Goal: Task Accomplishment & Management: Complete application form

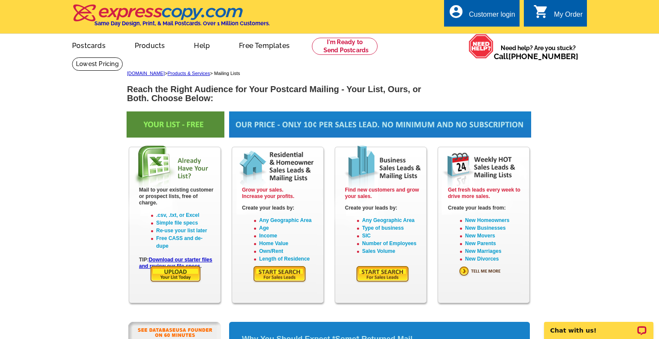
click at [482, 15] on div "Customer login" at bounding box center [492, 17] width 46 height 12
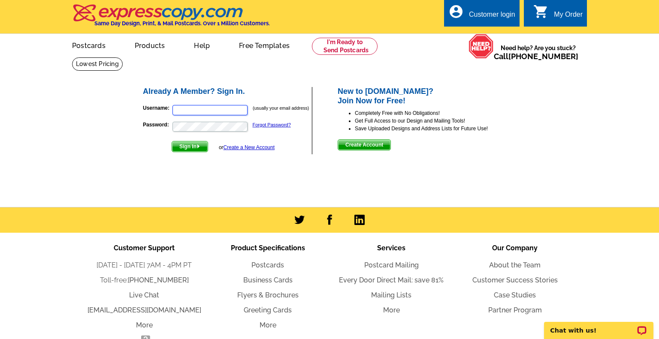
click at [180, 107] on input "Username:" at bounding box center [209, 110] width 75 height 10
click at [369, 144] on span "Create Account" at bounding box center [364, 145] width 52 height 10
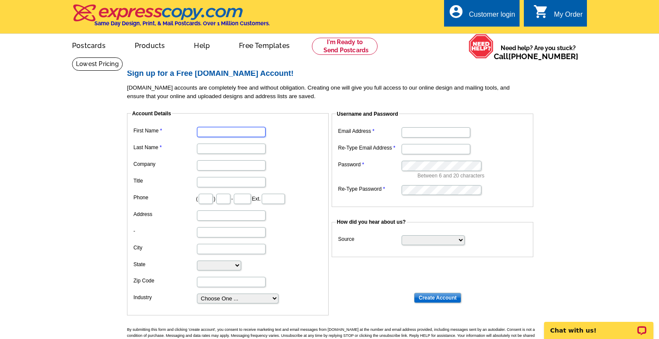
click at [203, 130] on input "First Name" at bounding box center [231, 132] width 69 height 10
type input "Kelly"
type input "Crowley"
type input "keller"
type input "Keller Williams Elite"
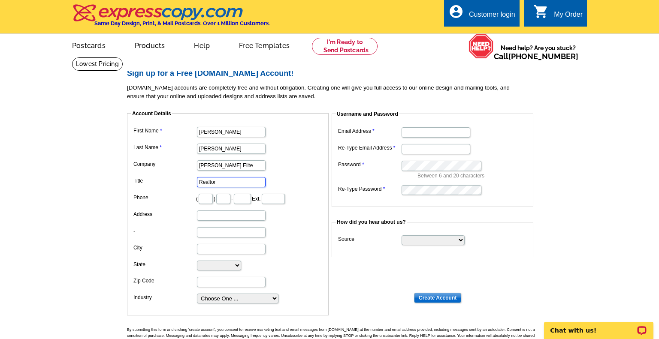
type input "Realtor"
type input "734"
type input "274"
type input "0707"
type input "25 Messenger Street"
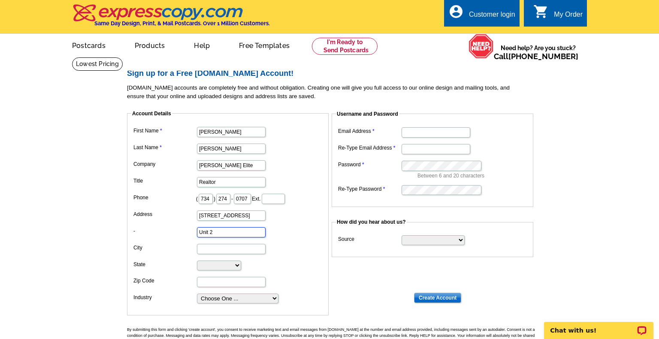
type input "Unit 2"
type input "Plainville"
select select "MA"
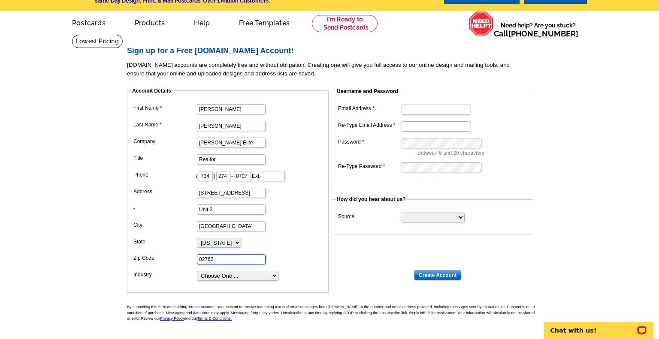
scroll to position [30, 0]
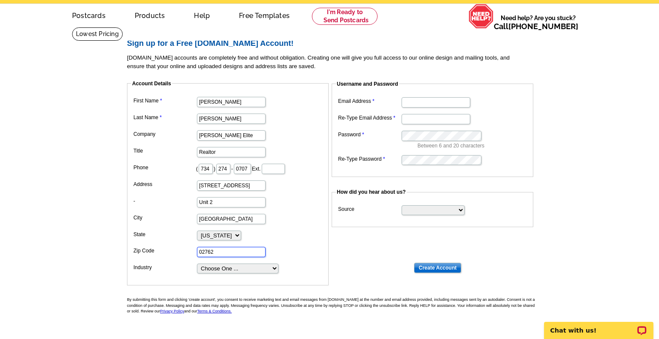
type input "02762"
click at [225, 274] on select "Choose One ... Residential Real Estate Accounting Agriculture Architecture Arts…" at bounding box center [237, 269] width 81 height 10
select select "3"
click at [197, 274] on select "Choose One ... Residential Real Estate Accounting Agriculture Architecture Arts…" at bounding box center [237, 269] width 81 height 10
click at [416, 104] on input "Email Address" at bounding box center [435, 102] width 69 height 10
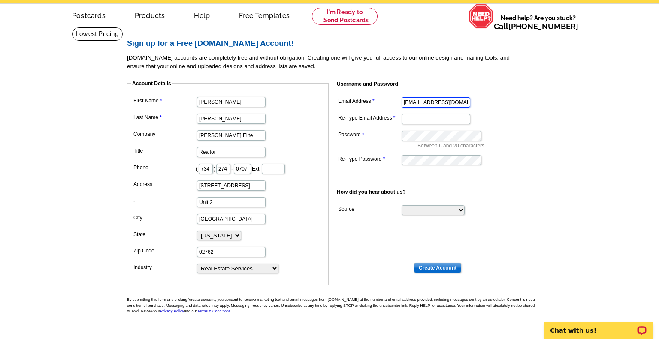
type input "kellycrowley@kw.com"
click at [447, 269] on input "Create Account" at bounding box center [437, 268] width 47 height 10
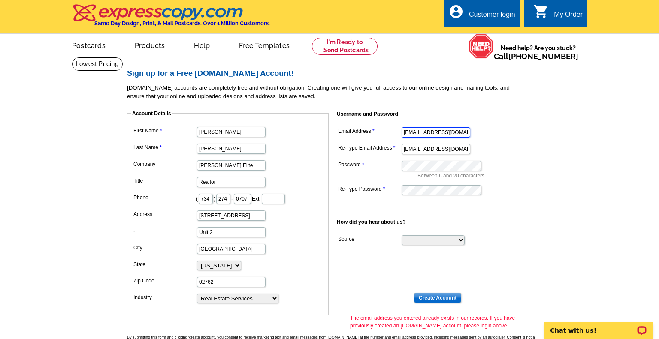
drag, startPoint x: 463, startPoint y: 133, endPoint x: 404, endPoint y: 129, distance: 58.9
click at [404, 129] on input "[EMAIL_ADDRESS][DOMAIN_NAME]" at bounding box center [435, 132] width 69 height 10
type input "[EMAIL_ADDRESS][DOMAIN_NAME]"
type input "kelcrowley@gmail.com"
click at [437, 294] on input "Create Account" at bounding box center [437, 298] width 47 height 10
